Goal: Information Seeking & Learning: Understand process/instructions

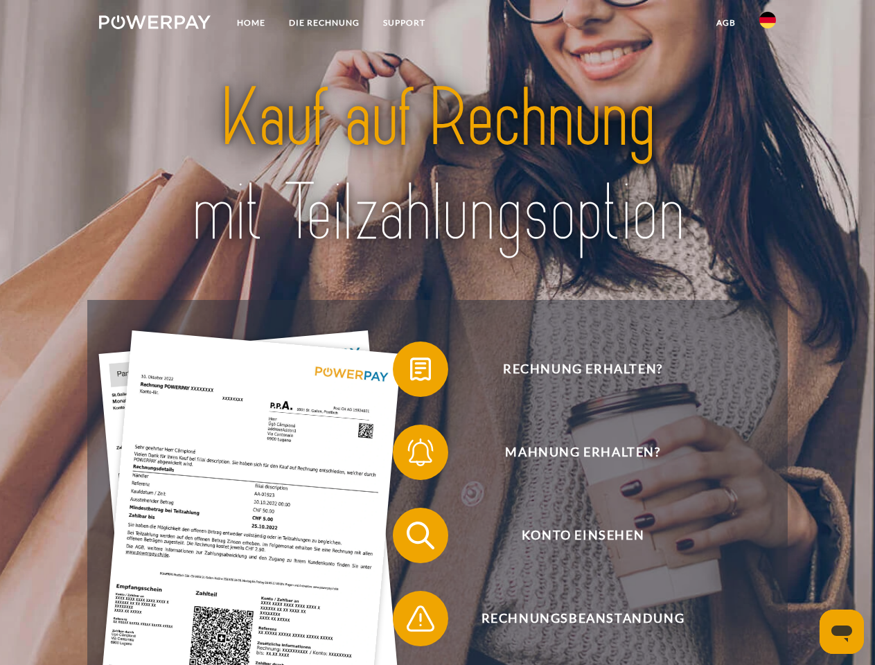
click at [154, 24] on img at bounding box center [154, 22] width 111 height 14
click at [767, 24] on img at bounding box center [767, 20] width 17 height 17
click at [725, 23] on link "agb" at bounding box center [725, 22] width 43 height 25
click at [410, 372] on span at bounding box center [399, 368] width 69 height 69
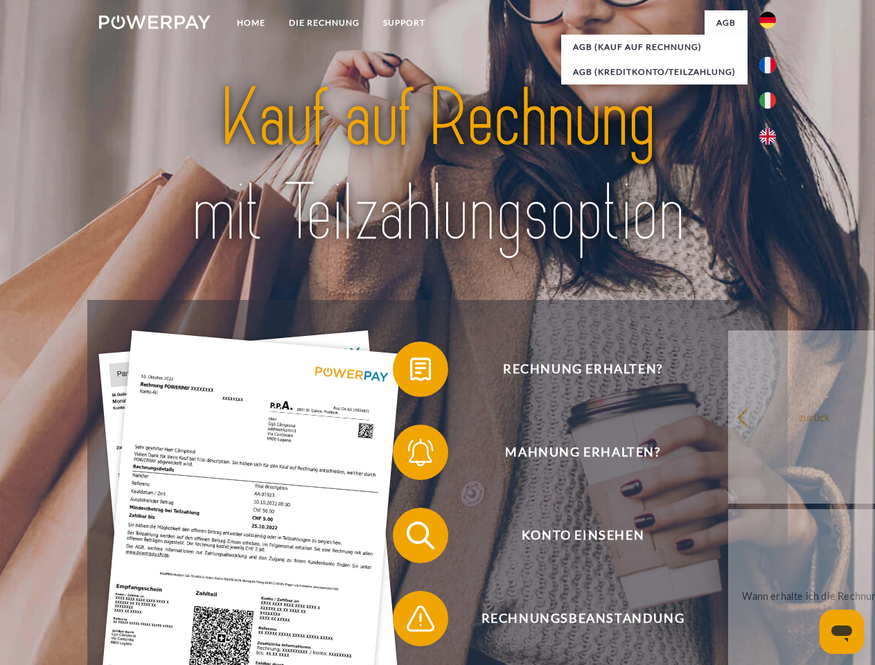
click at [410, 455] on div "Rechnung erhalten? Mahnung erhalten? Konto einsehen" at bounding box center [436, 577] width 699 height 554
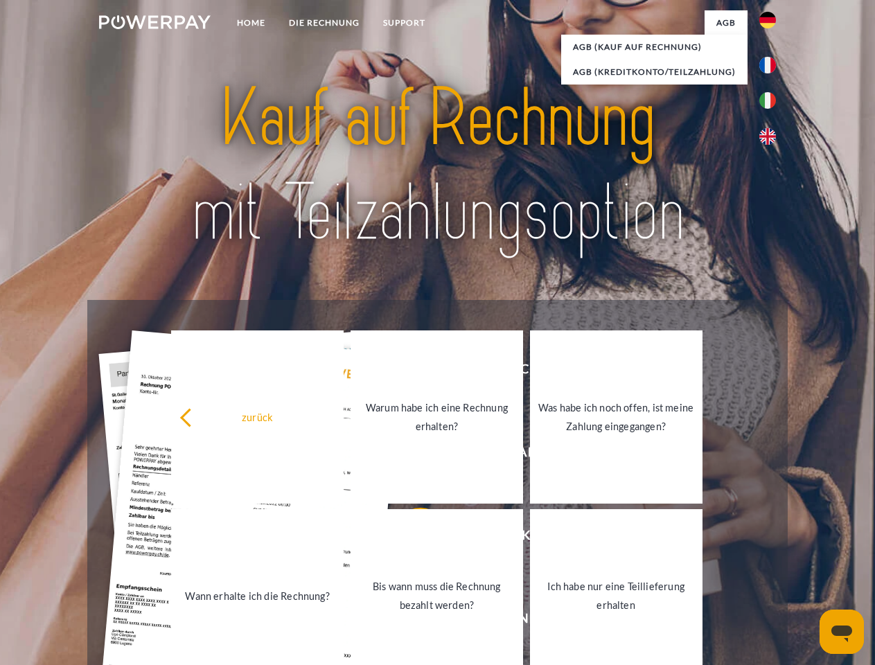
click at [410, 538] on link "Bis wann muss die Rechnung bezahlt werden?" at bounding box center [436, 595] width 172 height 173
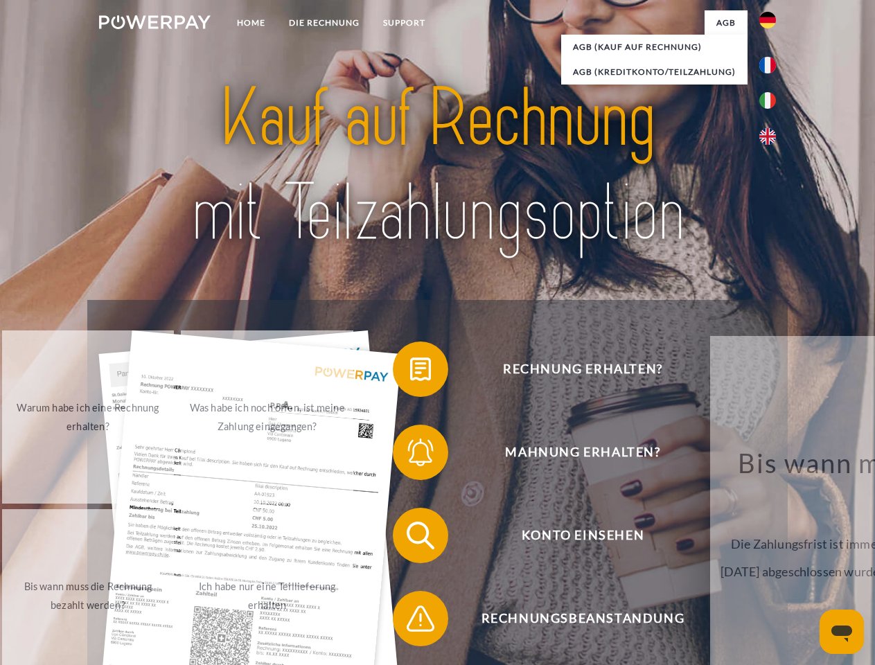
click at [410, 621] on span at bounding box center [399, 618] width 69 height 69
click at [841, 632] on icon "Messaging-Fenster öffnen" at bounding box center [841, 633] width 21 height 17
